Goal: Information Seeking & Learning: Learn about a topic

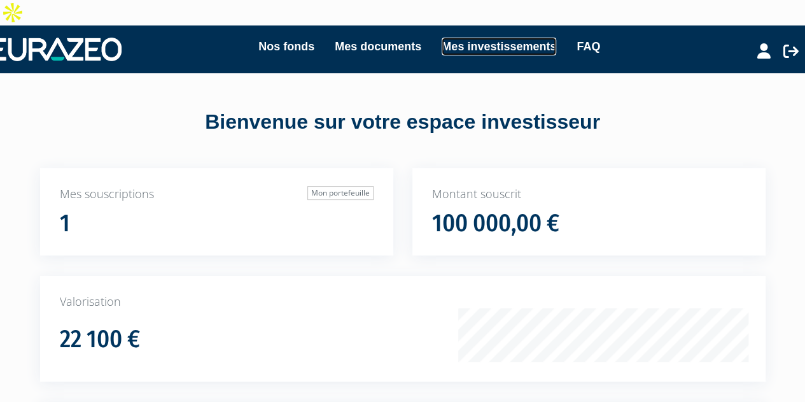
click at [516, 38] on link "Mes investissements" at bounding box center [499, 47] width 115 height 18
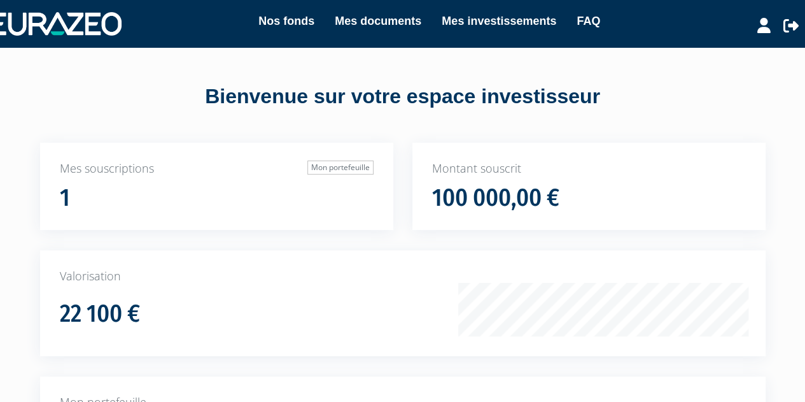
scroll to position [229, 0]
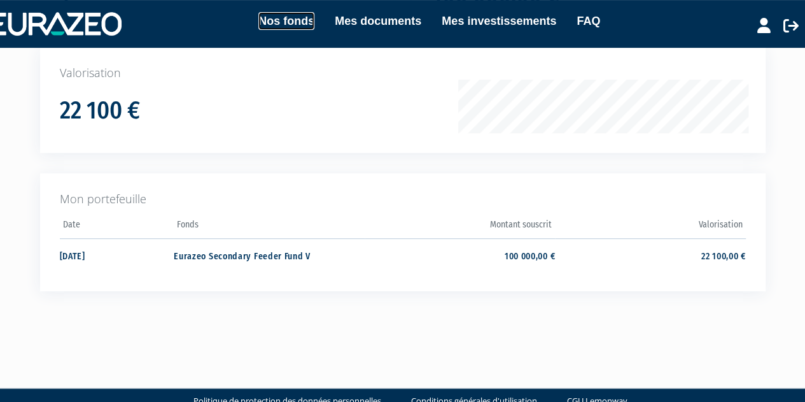
click at [297, 17] on link "Nos fonds" at bounding box center [286, 21] width 56 height 18
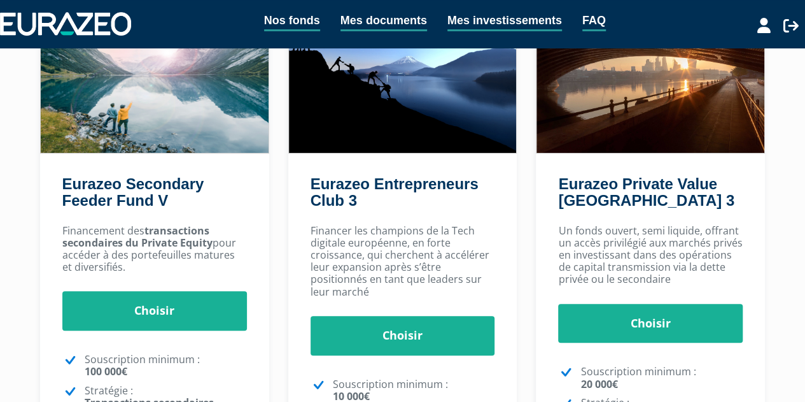
scroll to position [169, 0]
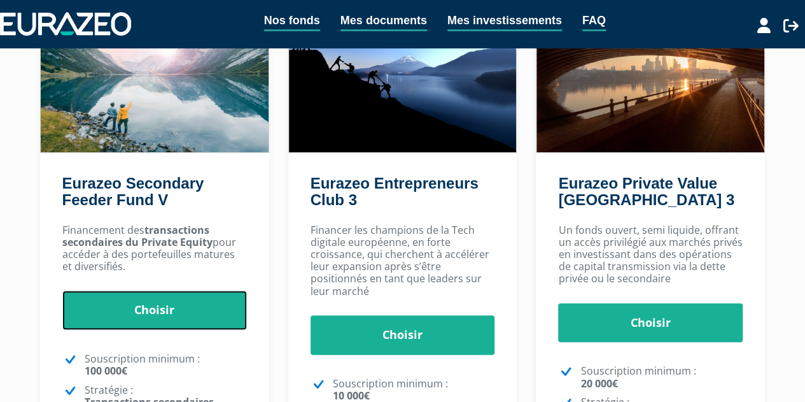
click at [164, 290] on link "Choisir" at bounding box center [154, 309] width 185 height 39
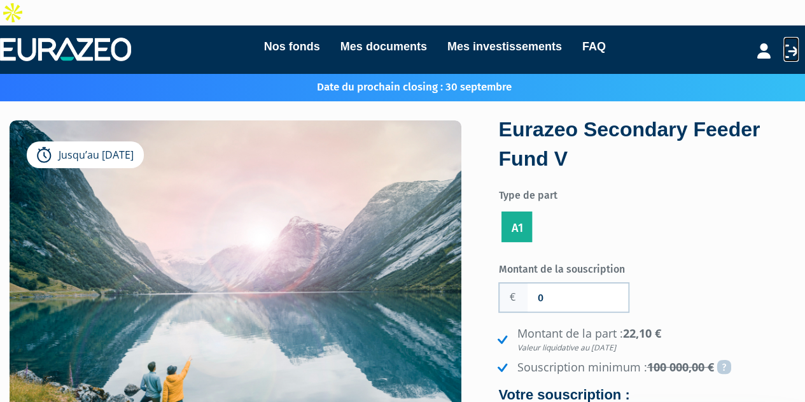
click at [793, 43] on icon at bounding box center [791, 50] width 15 height 15
